Goal: Information Seeking & Learning: Check status

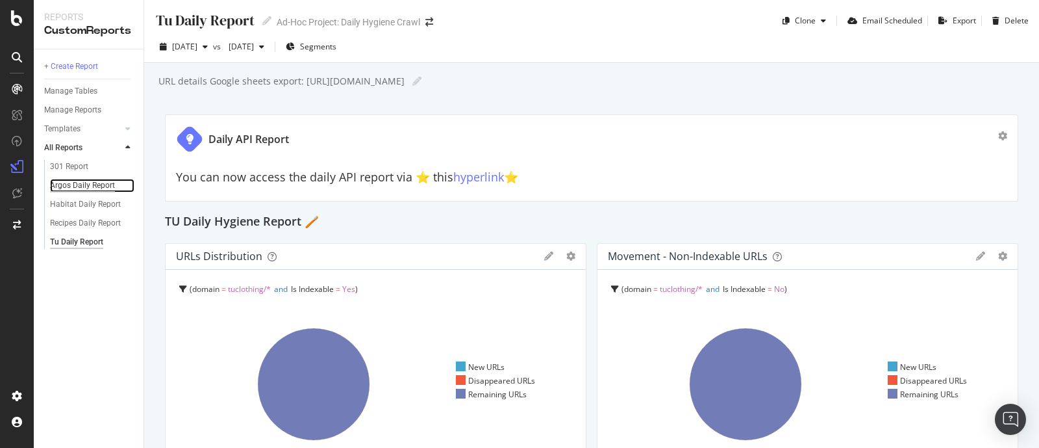
click at [75, 183] on div "Argos Daily Report" at bounding box center [82, 186] width 65 height 14
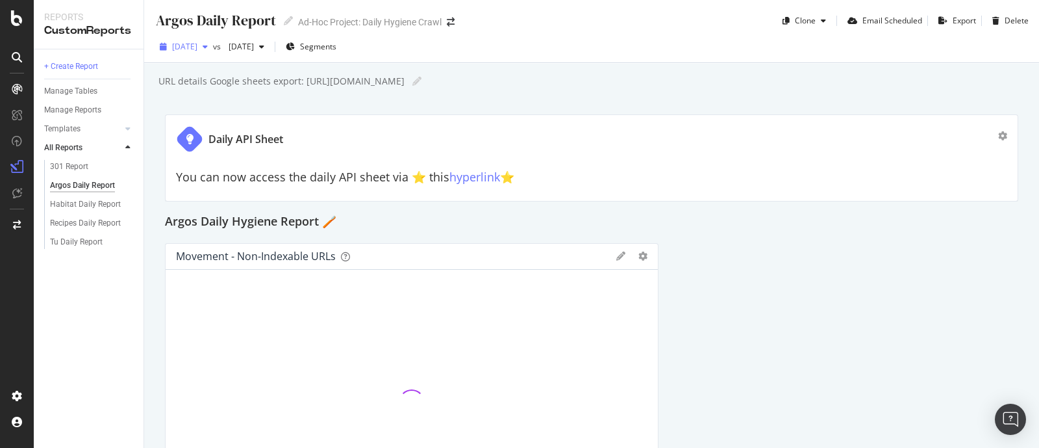
click at [197, 49] on span "[DATE]" at bounding box center [184, 46] width 25 height 11
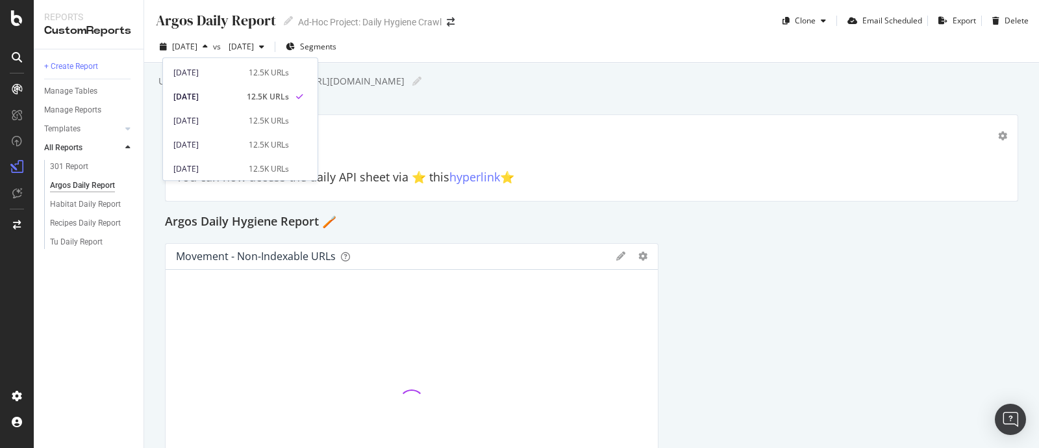
click at [215, 84] on div "[DATE] 12.5K URLs" at bounding box center [240, 94] width 155 height 24
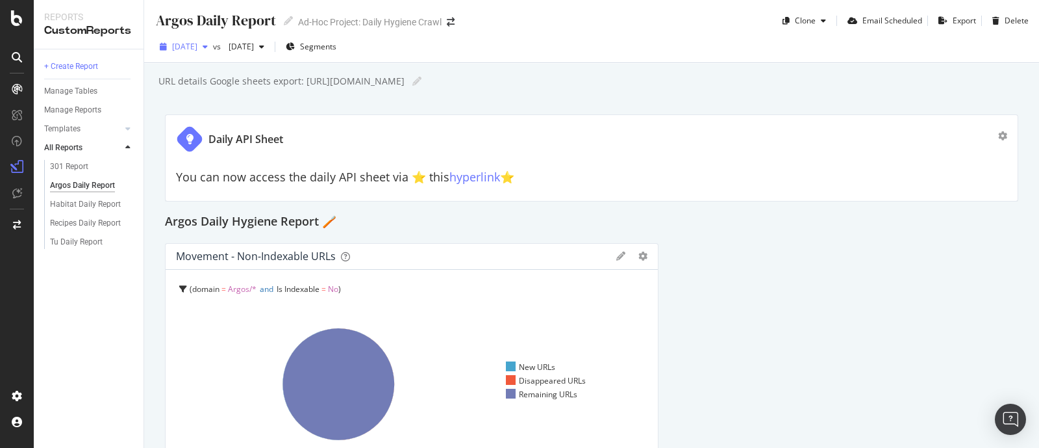
click at [254, 42] on span "[DATE]" at bounding box center [238, 46] width 31 height 11
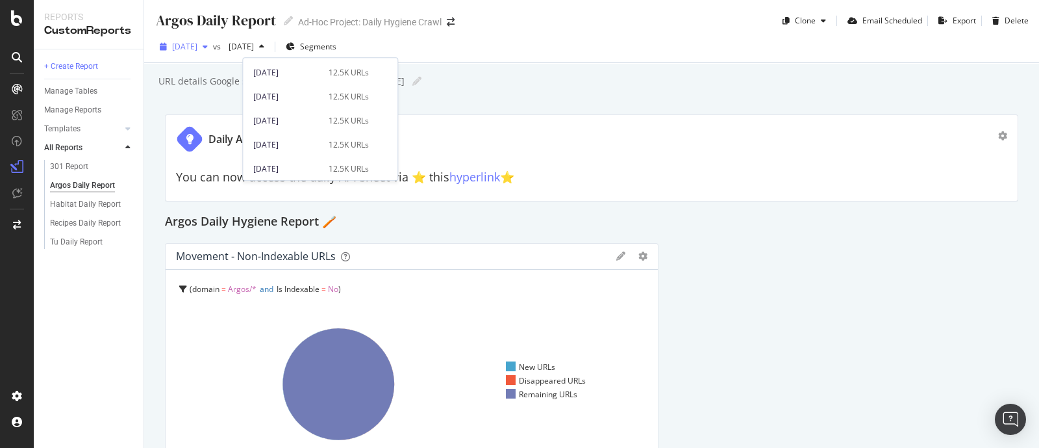
click at [196, 47] on span "[DATE]" at bounding box center [184, 46] width 25 height 11
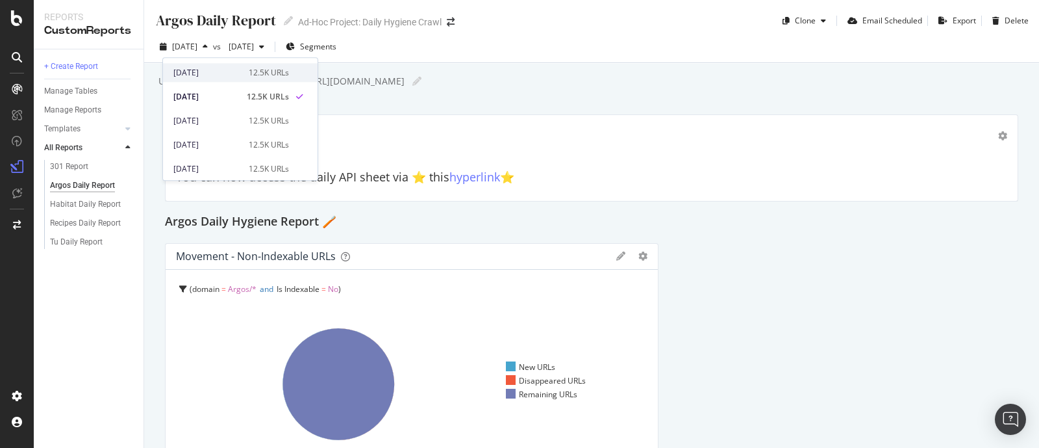
click at [214, 74] on div "[DATE]" at bounding box center [207, 73] width 68 height 12
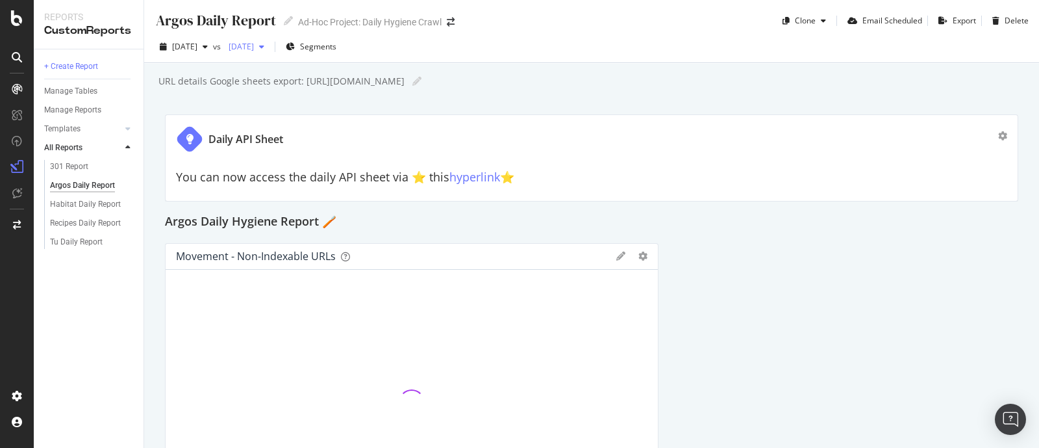
click at [254, 47] on span "[DATE]" at bounding box center [238, 46] width 31 height 11
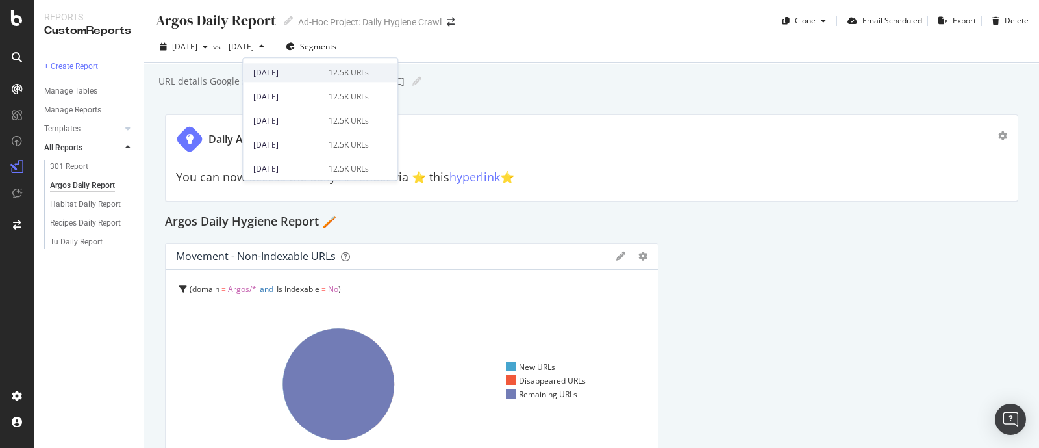
click at [296, 74] on div "[DATE]" at bounding box center [287, 73] width 68 height 12
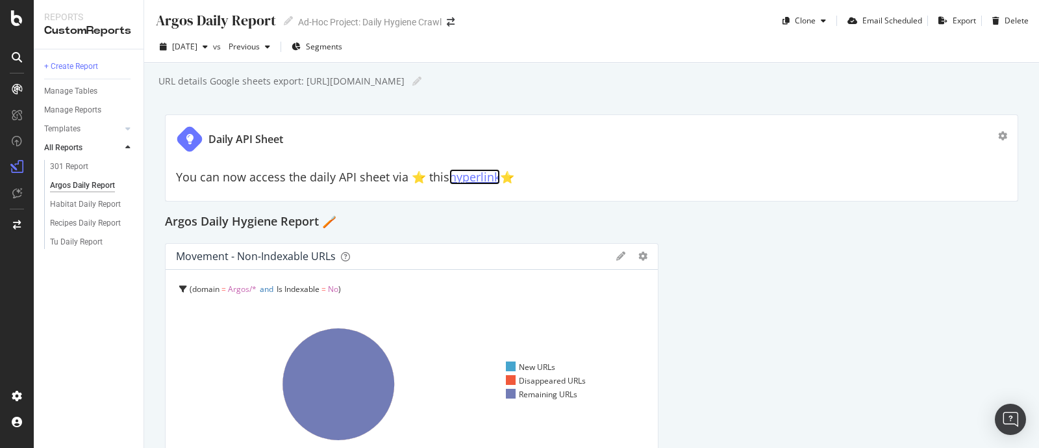
click at [464, 171] on link "hyperlink" at bounding box center [475, 177] width 51 height 16
click at [99, 207] on div "Habitat Daily Report" at bounding box center [85, 204] width 71 height 14
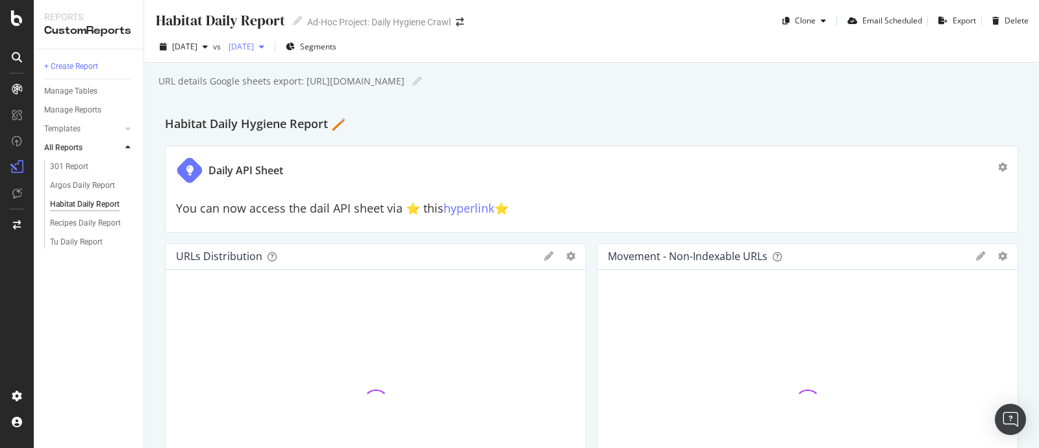
click at [270, 49] on div "button" at bounding box center [262, 47] width 16 height 8
click at [197, 41] on span "[DATE]" at bounding box center [184, 46] width 25 height 11
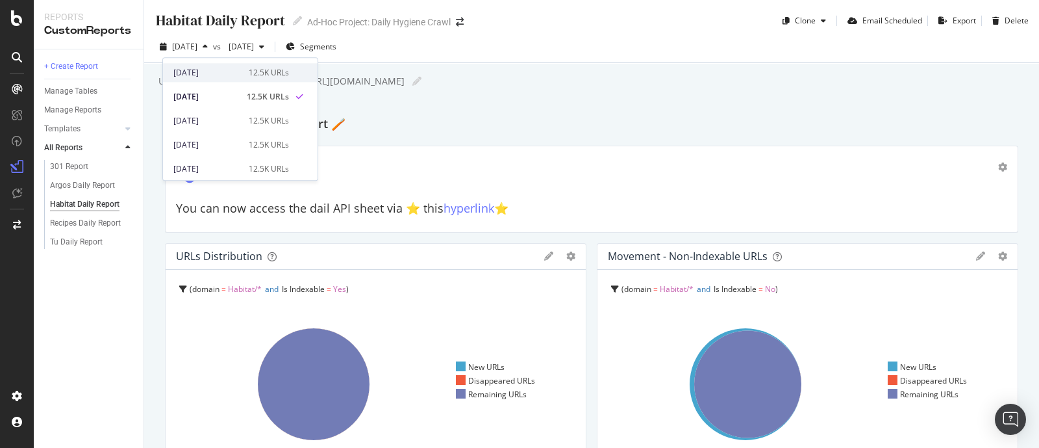
click at [222, 78] on div "[DATE]" at bounding box center [207, 73] width 68 height 12
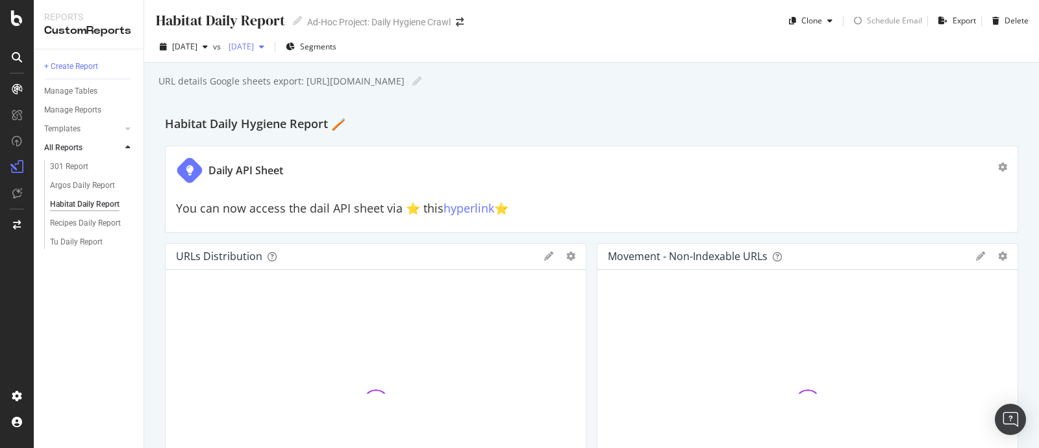
click at [270, 54] on div "[DATE]" at bounding box center [246, 46] width 46 height 19
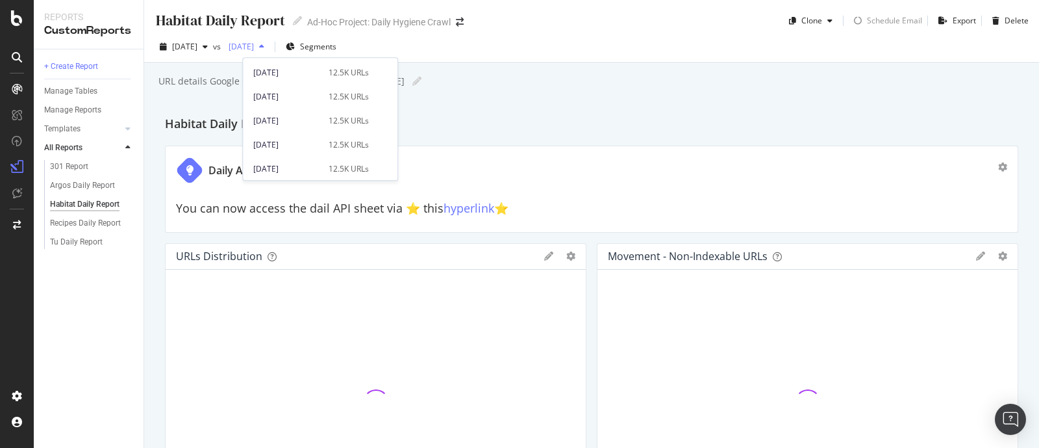
click at [254, 50] on span "[DATE]" at bounding box center [238, 46] width 31 height 11
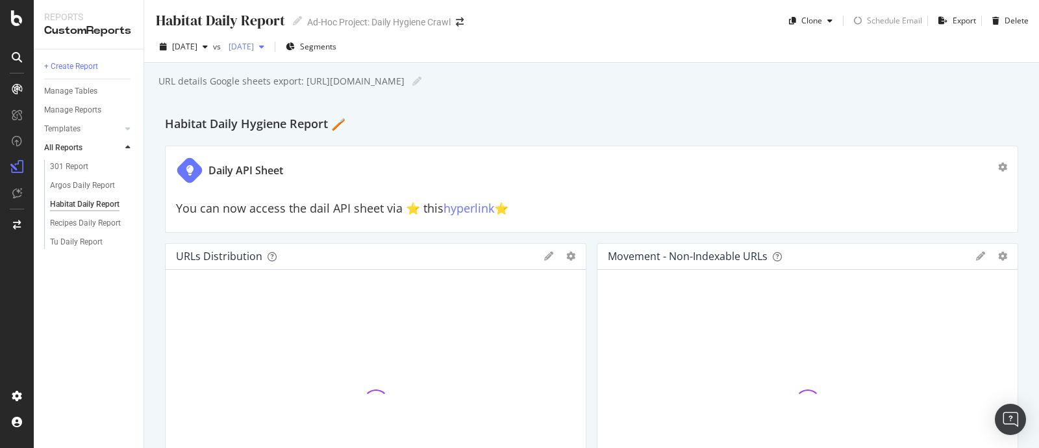
click at [254, 50] on span "[DATE]" at bounding box center [238, 46] width 31 height 11
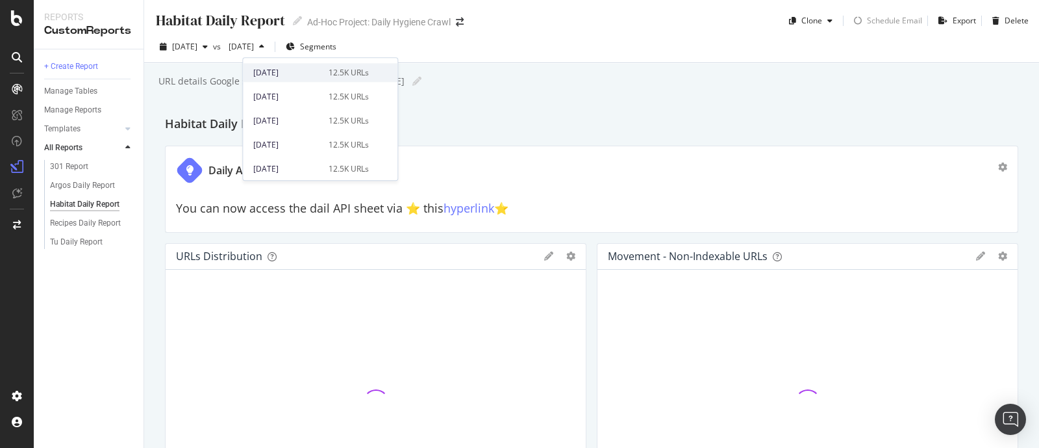
click at [302, 73] on div "[DATE]" at bounding box center [287, 73] width 68 height 12
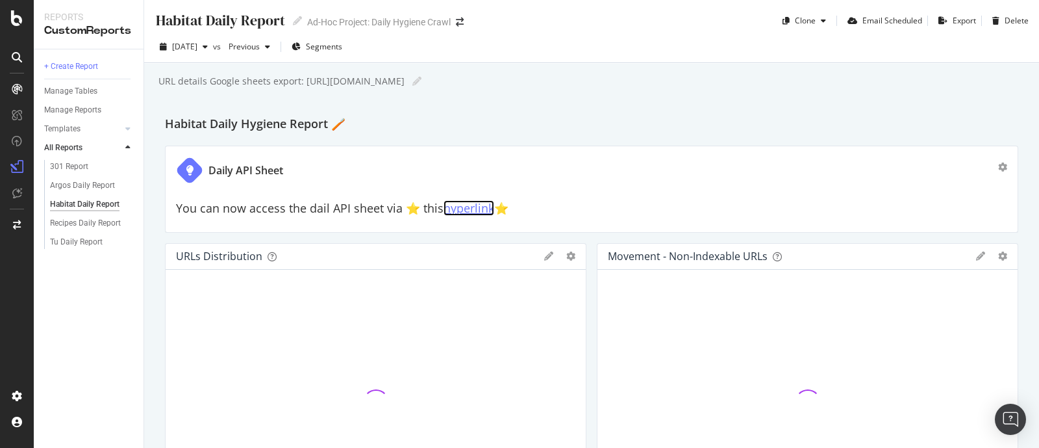
click at [481, 204] on link "hyperlink" at bounding box center [469, 208] width 51 height 16
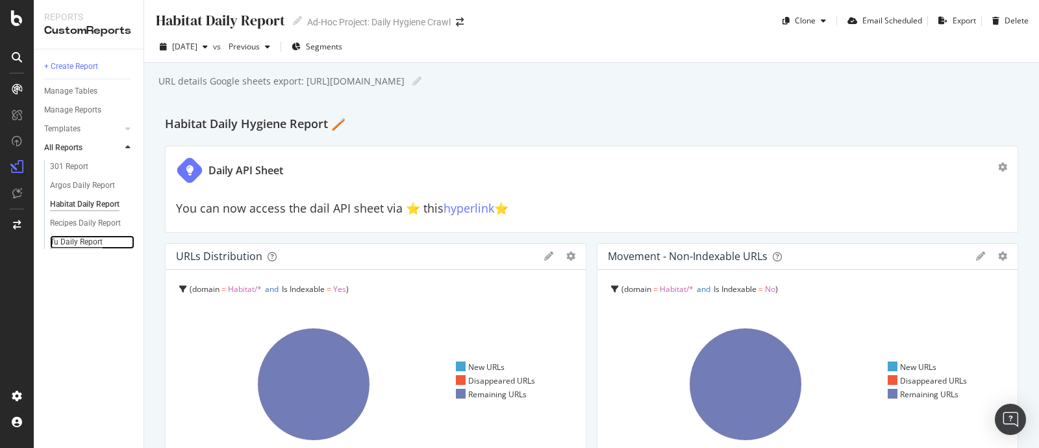
click at [65, 237] on div "Tu Daily Report" at bounding box center [76, 242] width 53 height 14
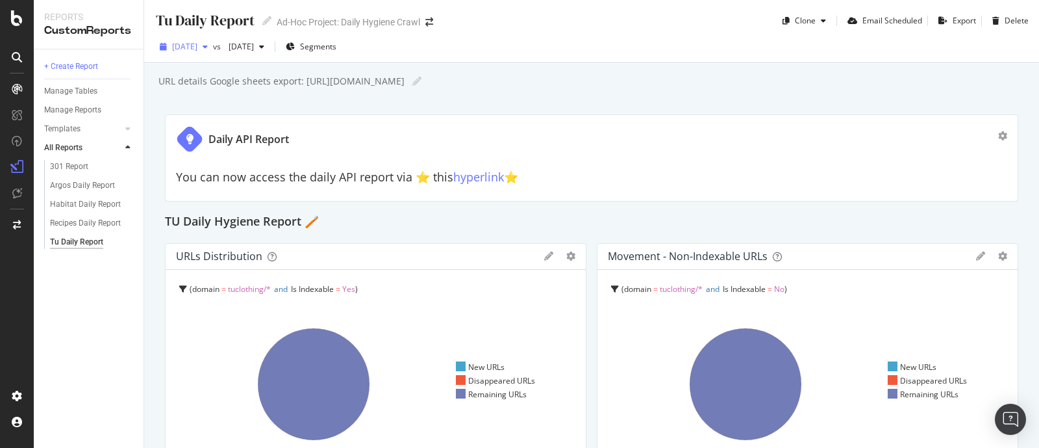
click at [197, 44] on span "[DATE]" at bounding box center [184, 46] width 25 height 11
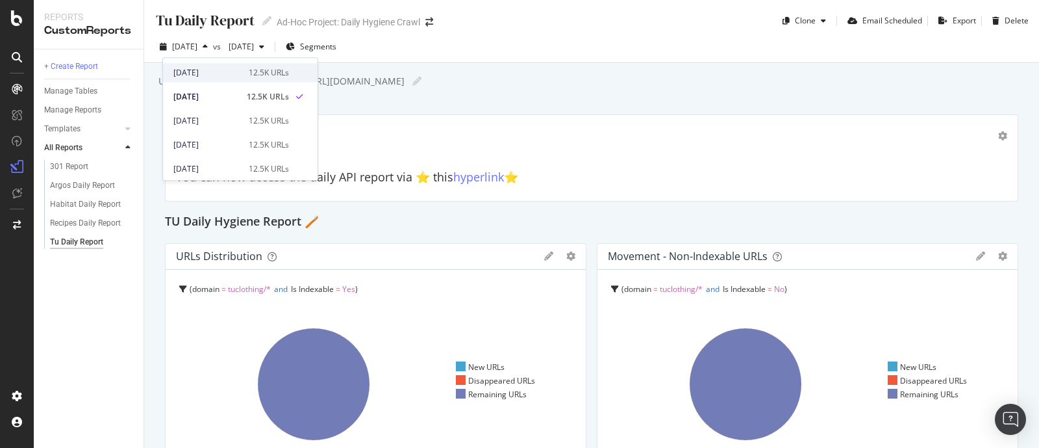
click at [224, 73] on div "[DATE]" at bounding box center [207, 73] width 68 height 12
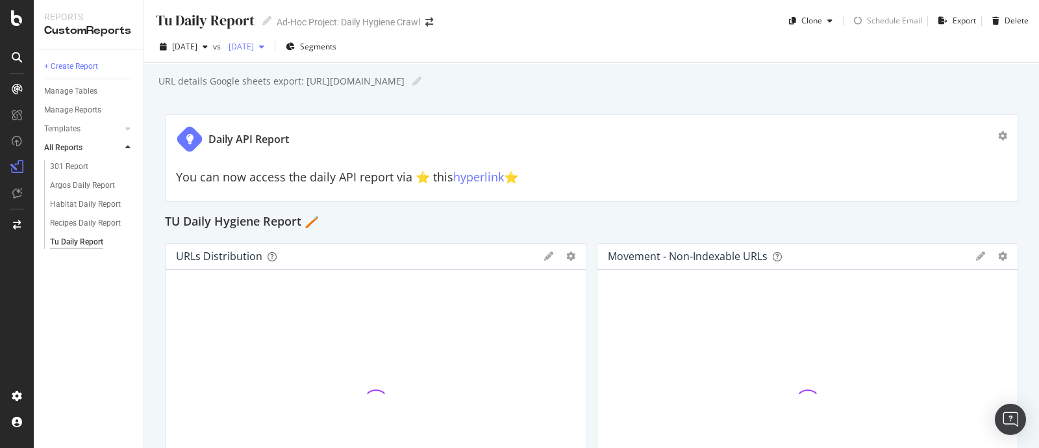
click at [254, 48] on span "[DATE]" at bounding box center [238, 46] width 31 height 11
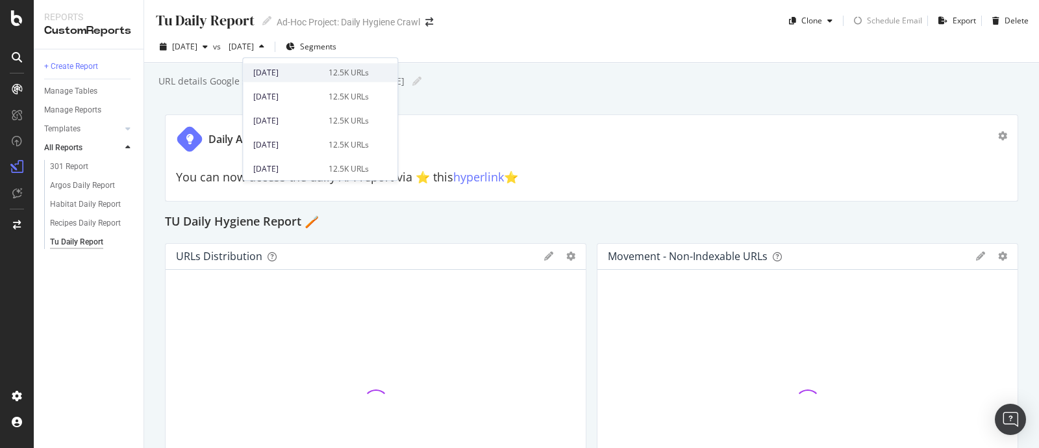
click at [303, 75] on div "[DATE]" at bounding box center [287, 73] width 68 height 12
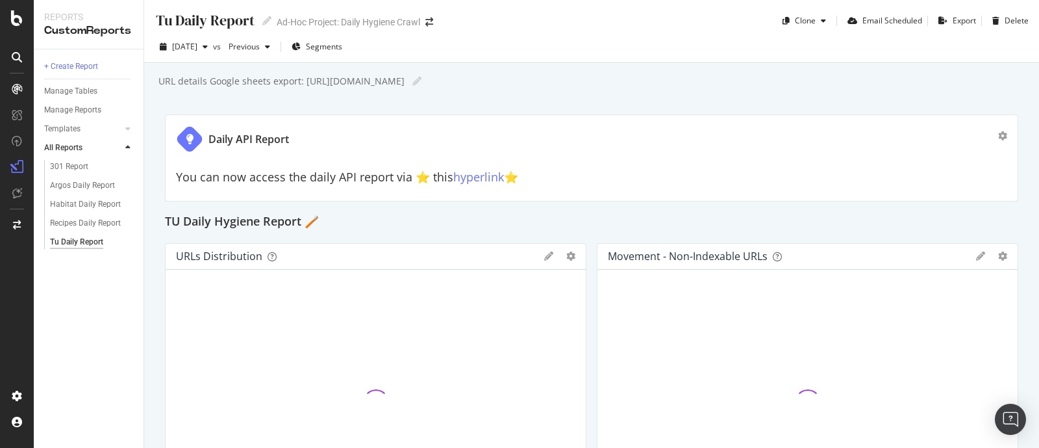
click at [468, 185] on div "You can now access the daily API report via ⭐️ this hyperlink ⭐️" at bounding box center [592, 174] width 832 height 32
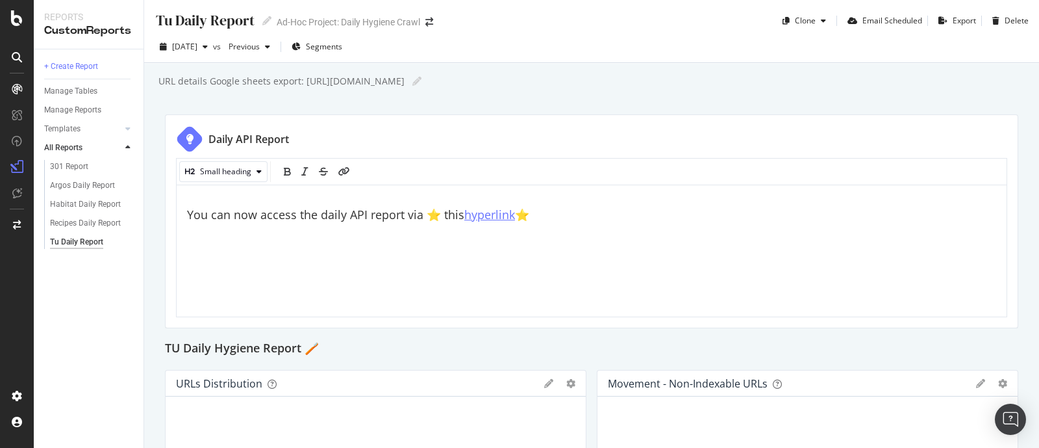
click at [491, 216] on span "hyperlink" at bounding box center [489, 215] width 51 height 16
click at [78, 312] on div "+ Create Report Manage Tables Manage Reports Templates AI Bots in Search Busine…" at bounding box center [89, 248] width 110 height 398
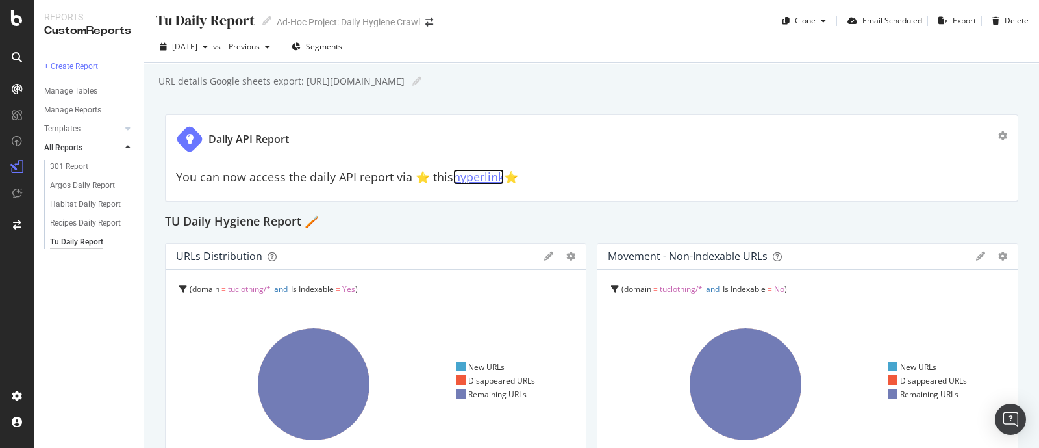
click at [461, 174] on link "hyperlink" at bounding box center [478, 177] width 51 height 16
